Goal: Task Accomplishment & Management: Use online tool/utility

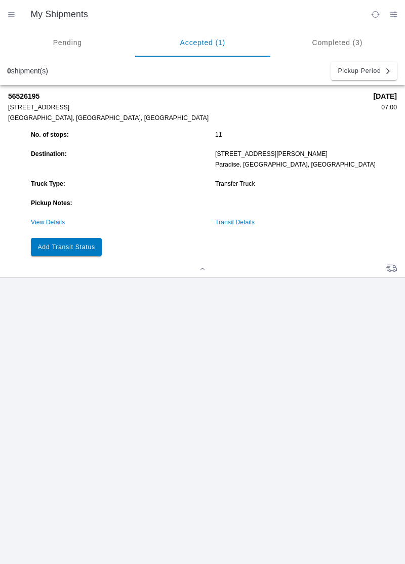
click at [66, 250] on button "Add Transit Status" at bounding box center [66, 247] width 71 height 18
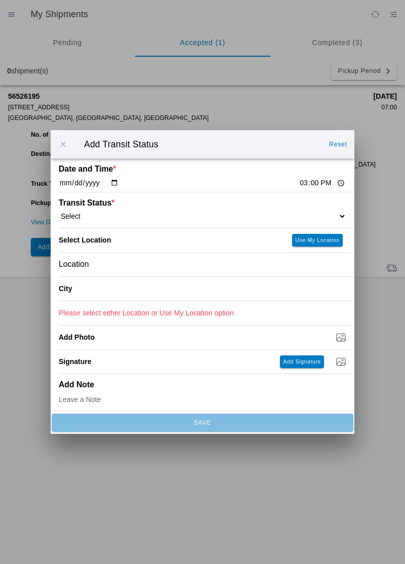
click at [125, 217] on select "Select Arrive at Drop Off Arrive at Pickup Break Start Break Stop Depart Drop O…" at bounding box center [202, 215] width 287 height 9
select select "ARVDLVLOC"
click at [0, 0] on slot "Use My Location" at bounding box center [0, 0] width 0 height 0
type input "Paradise"
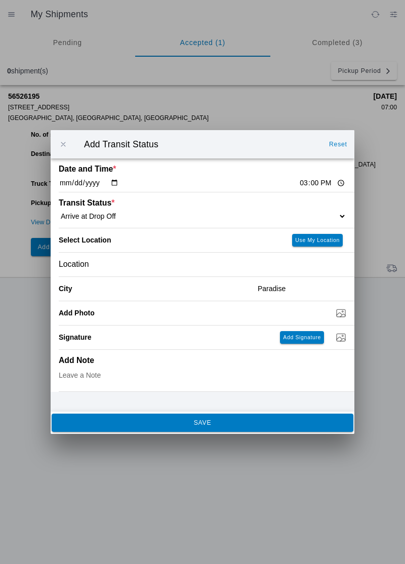
click at [292, 425] on span "SAVE" at bounding box center [202, 422] width 288 height 6
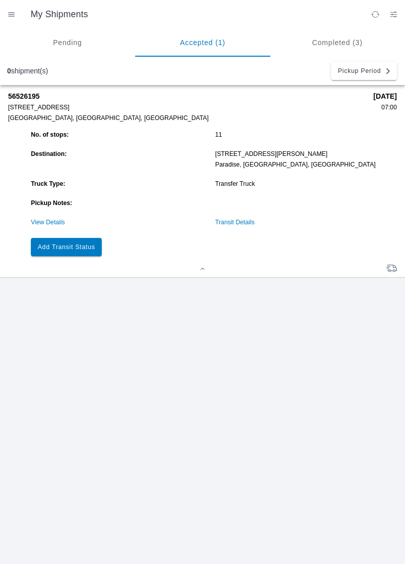
click at [67, 253] on button "Add Transit Status" at bounding box center [66, 247] width 71 height 18
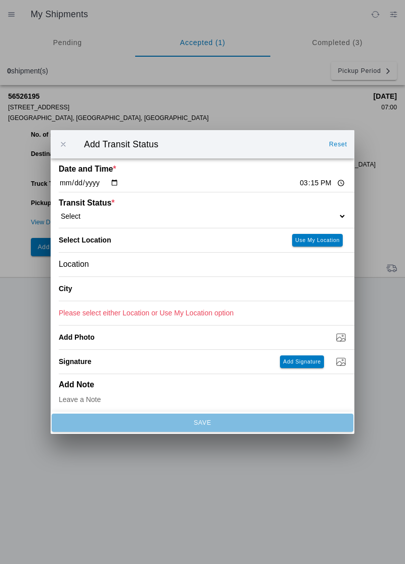
click at [126, 217] on select "Select Arrive at Drop Off Arrive at Pickup Break Start Break Stop Depart Drop O…" at bounding box center [202, 215] width 287 height 9
select select "DPTDLVLOC"
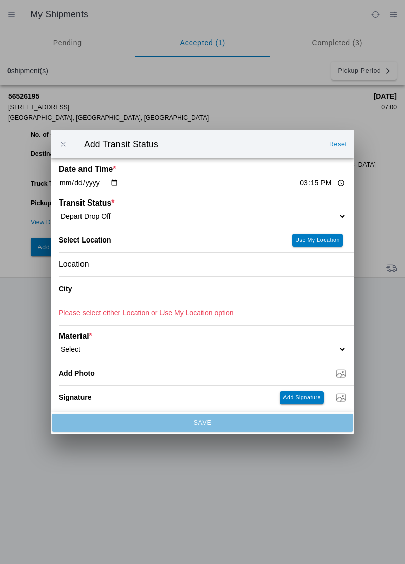
click at [318, 234] on button "Use My Location" at bounding box center [317, 240] width 51 height 13
type input "Paradise"
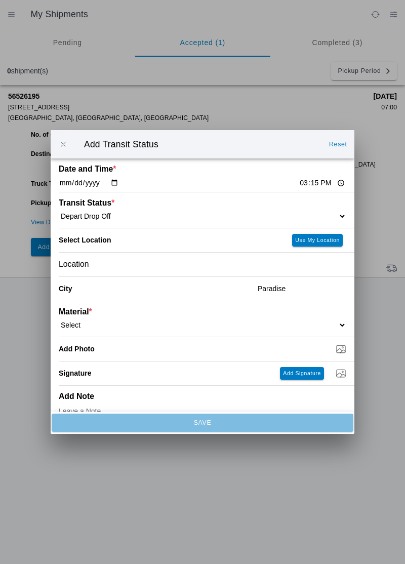
click at [302, 322] on select "Select 1" x 3" Rock 1" x 4" Rock 2" x 4" Rock Asphalt Cold Patch Backfill Spec …" at bounding box center [202, 324] width 287 height 9
select select "708650"
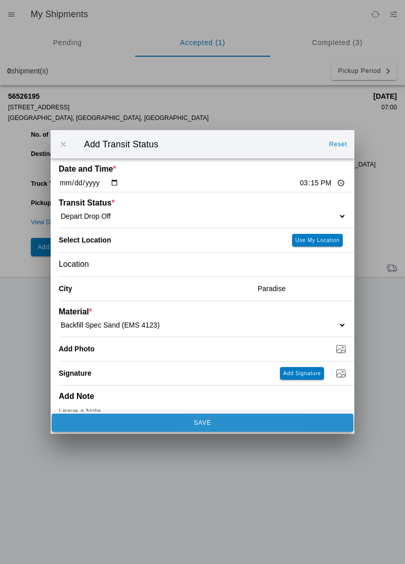
click at [282, 420] on span "SAVE" at bounding box center [202, 422] width 288 height 6
